Goal: Navigation & Orientation: Find specific page/section

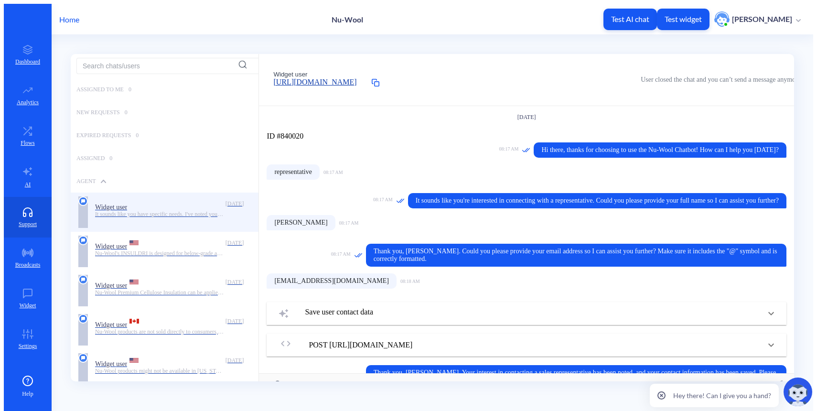
scroll to position [217, 0]
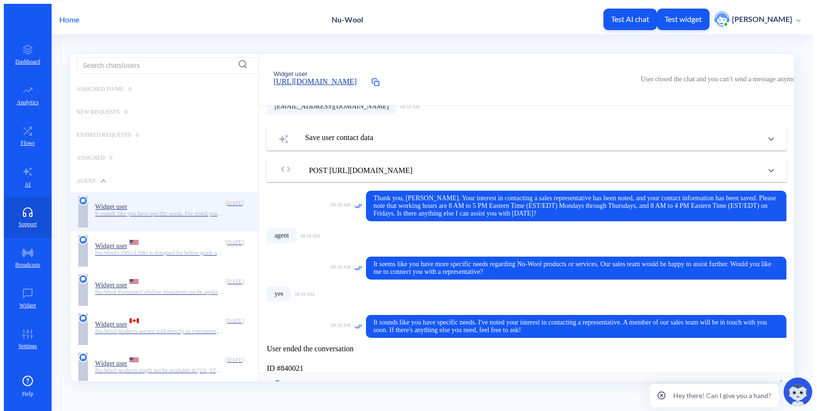
click at [70, 15] on p "Home" at bounding box center [69, 19] width 20 height 9
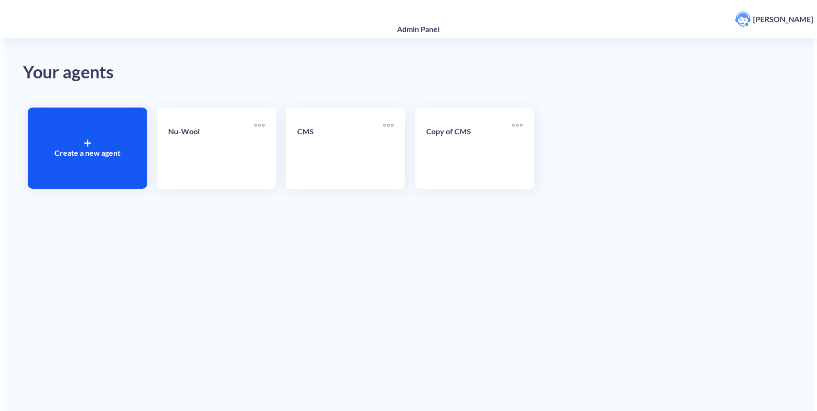
click at [195, 127] on p "Nu-Wool" at bounding box center [211, 131] width 86 height 9
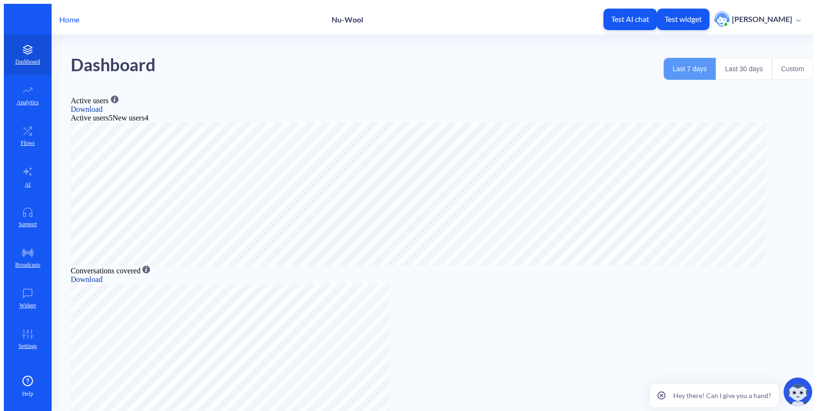
scroll to position [411, 817]
click at [26, 221] on p "Support" at bounding box center [28, 224] width 18 height 7
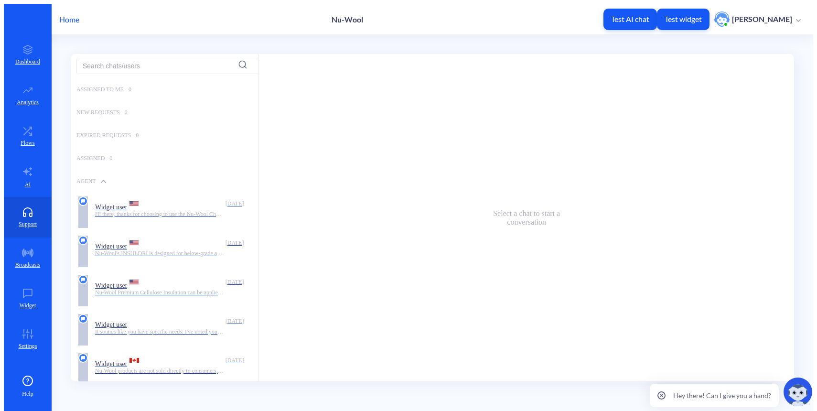
click at [66, 19] on p "Home" at bounding box center [69, 19] width 20 height 9
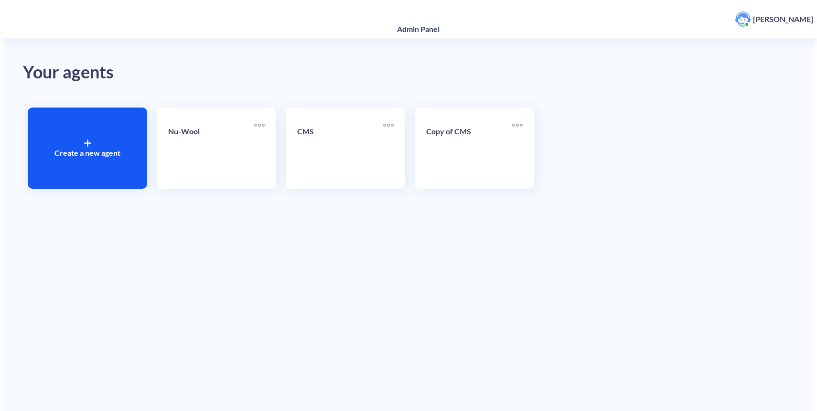
click at [310, 136] on link "CMS" at bounding box center [340, 148] width 86 height 58
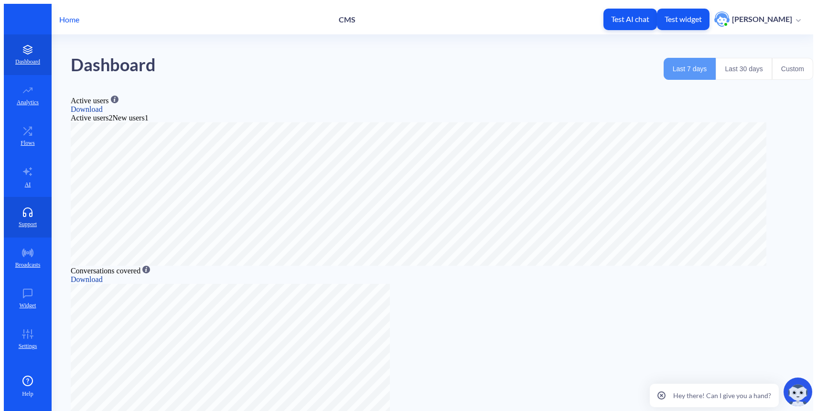
scroll to position [411, 817]
click at [25, 197] on link "Support" at bounding box center [28, 217] width 48 height 41
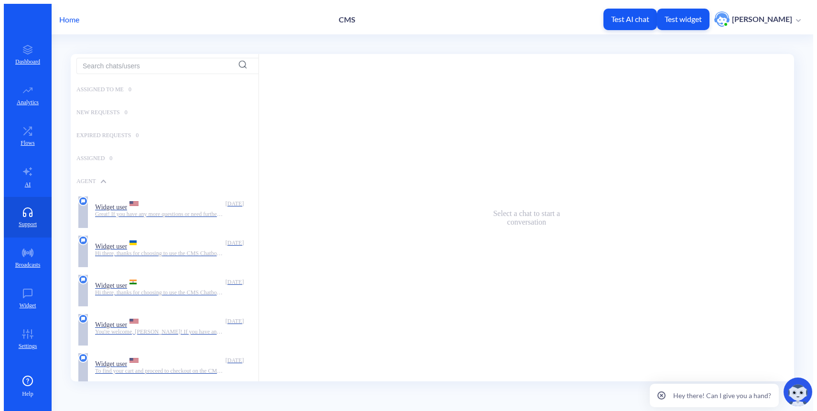
click at [64, 15] on p "Home" at bounding box center [69, 19] width 20 height 9
